Goal: Information Seeking & Learning: Learn about a topic

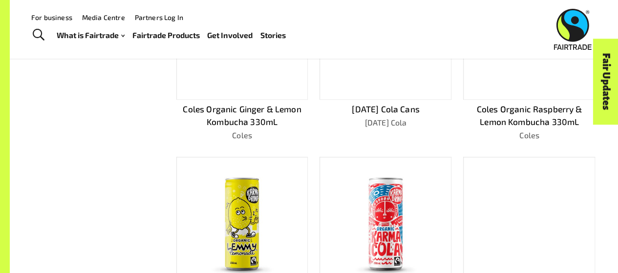
scroll to position [484, 0]
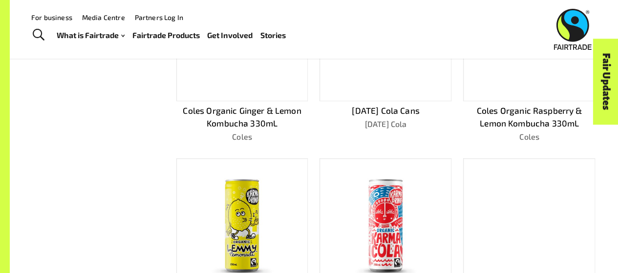
click at [480, 115] on p "Coles Organic Raspberry & Lemon Kombucha 330mL" at bounding box center [529, 117] width 132 height 25
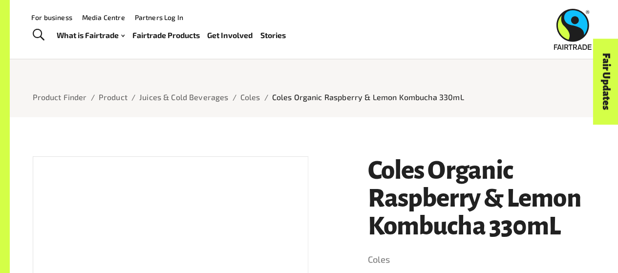
scroll to position [18, 0]
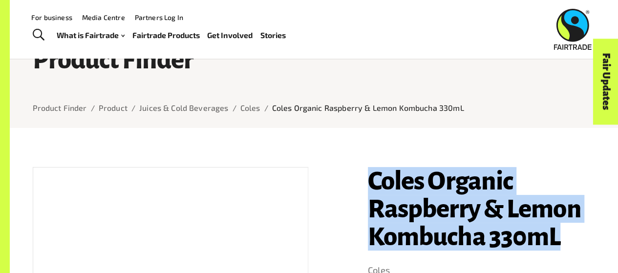
drag, startPoint x: 371, startPoint y: 179, endPoint x: 606, endPoint y: 257, distance: 247.8
copy h1 "Coles Organic Raspberry & Lemon Kombucha 330mL"
click at [575, 210] on h1 "Coles Organic Raspberry & Lemon Kombucha 330mL" at bounding box center [482, 209] width 228 height 84
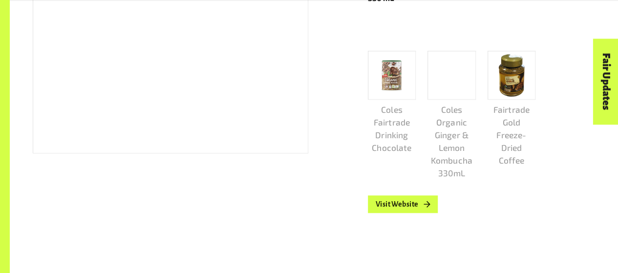
scroll to position [313, 0]
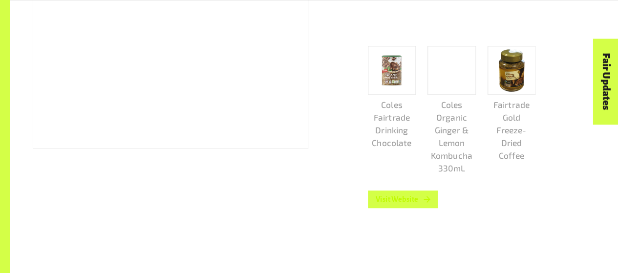
click at [428, 203] on icon at bounding box center [427, 199] width 6 height 6
click at [293, 111] on div at bounding box center [171, 10] width 276 height 277
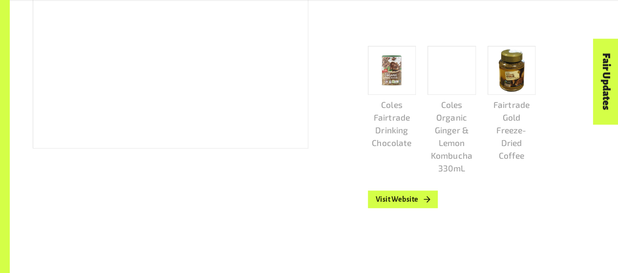
click at [293, 111] on div at bounding box center [171, 10] width 276 height 277
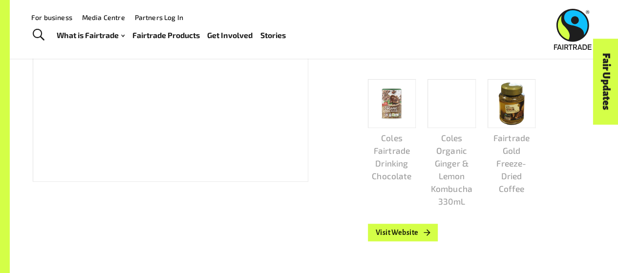
scroll to position [278, 0]
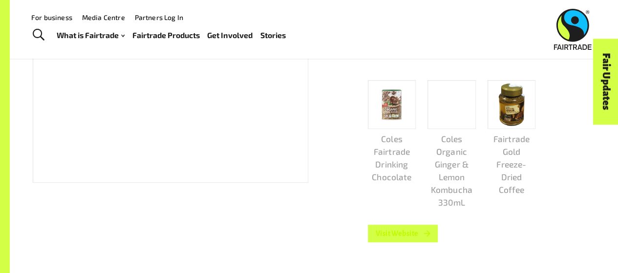
click at [422, 242] on link "Visit Website" at bounding box center [403, 234] width 70 height 18
